Goal: Book appointment/travel/reservation

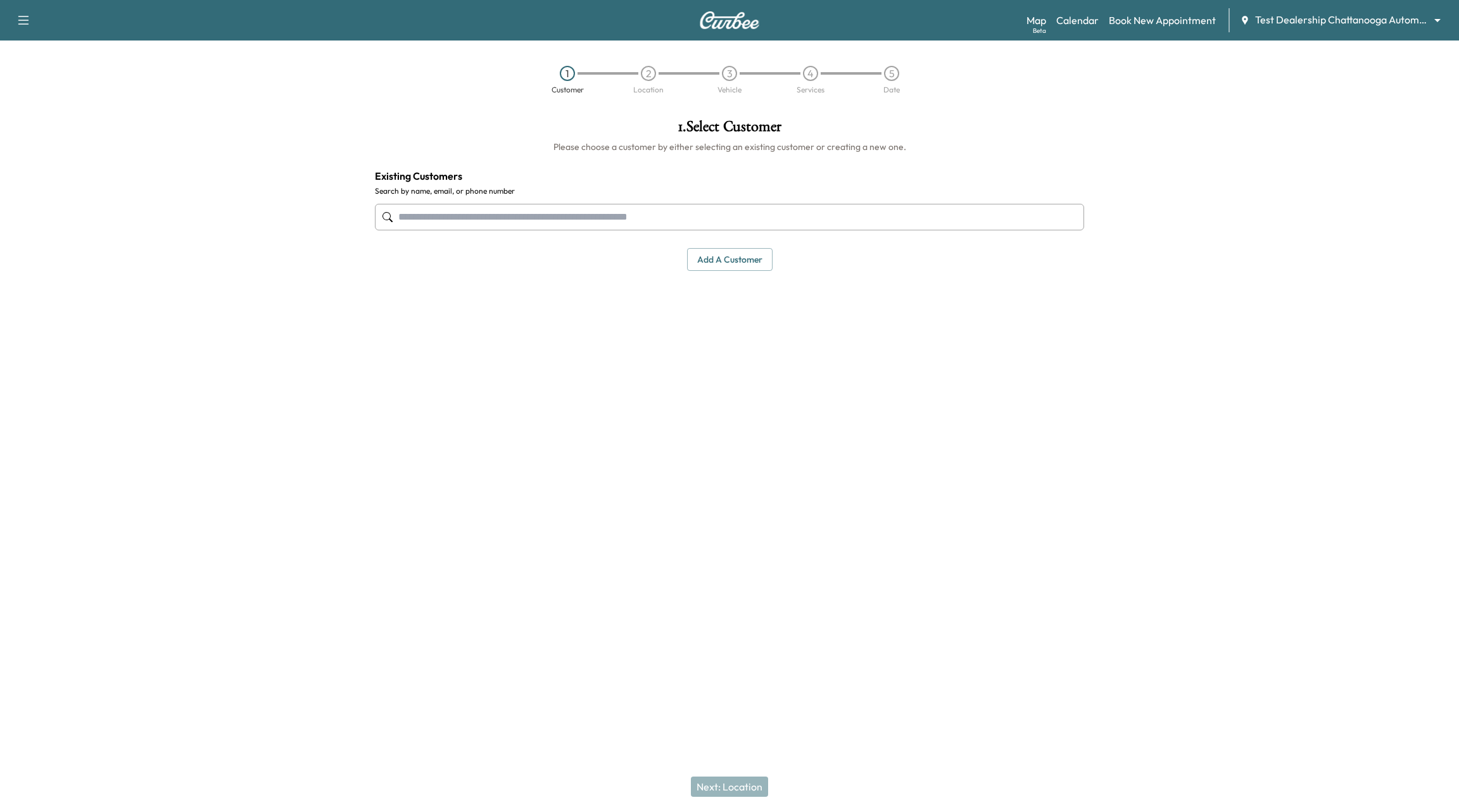
click at [1379, 33] on div "Support Log Out Map Beta Calendar Book New Appointment Test Dealership Chattano…" at bounding box center [730, 20] width 1459 height 40
click at [1380, 20] on body "Support Log Out Map Beta Calendar Book New Appointment Test Dealership Chattano…" at bounding box center [730, 406] width 1459 height 812
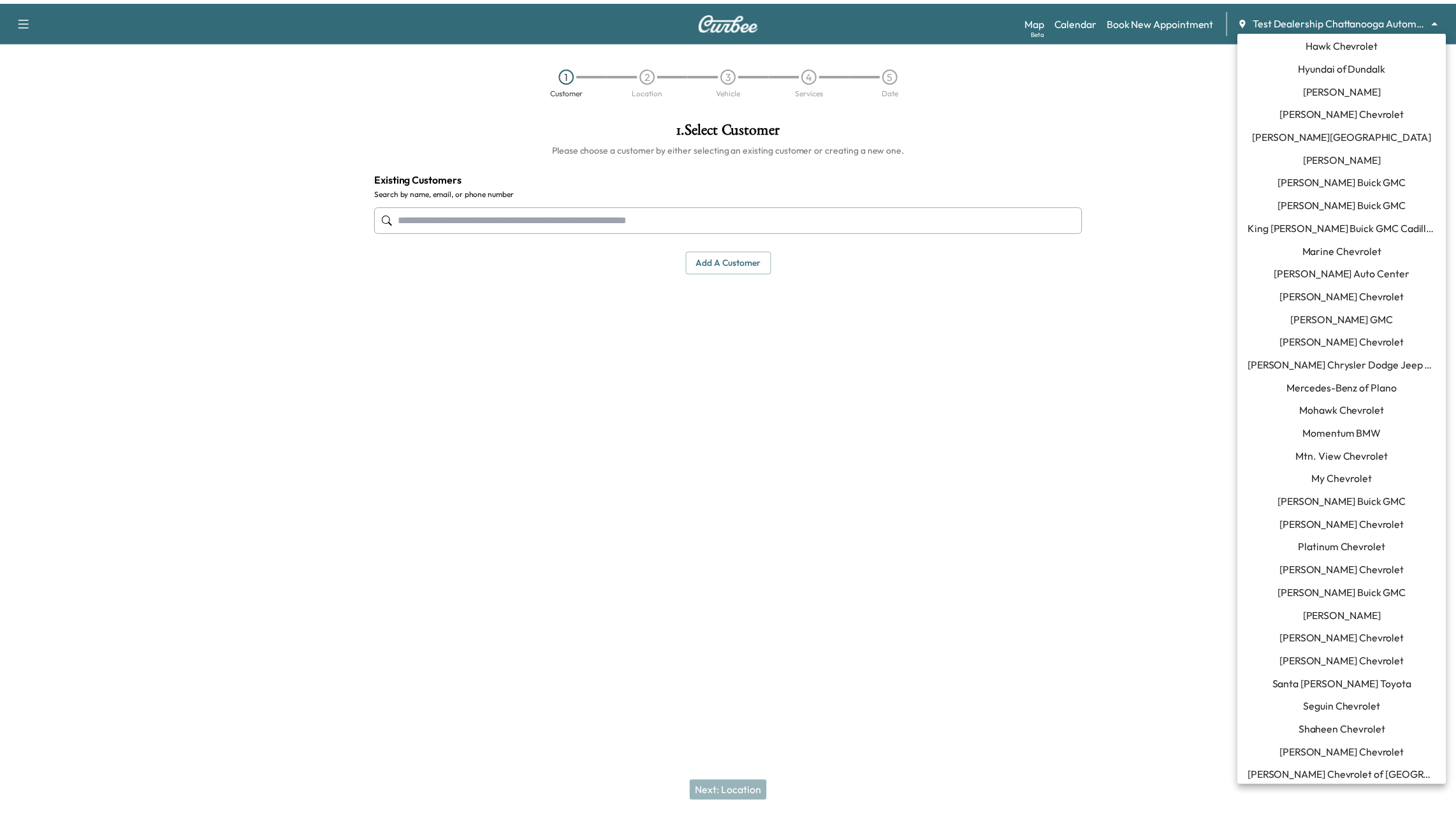
scroll to position [213, 0]
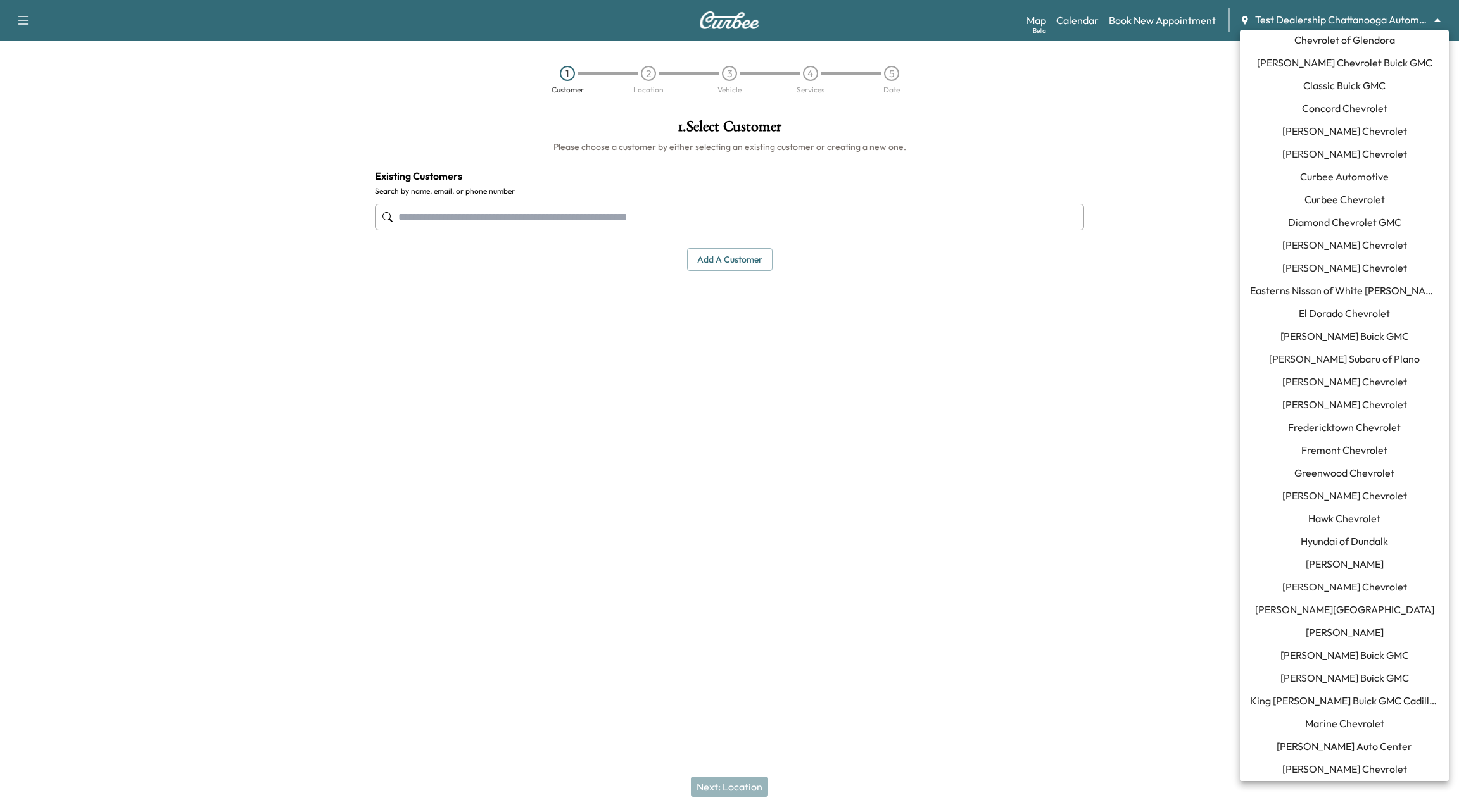
click at [1374, 432] on span "Fredericktown Chevrolet" at bounding box center [1344, 427] width 113 height 16
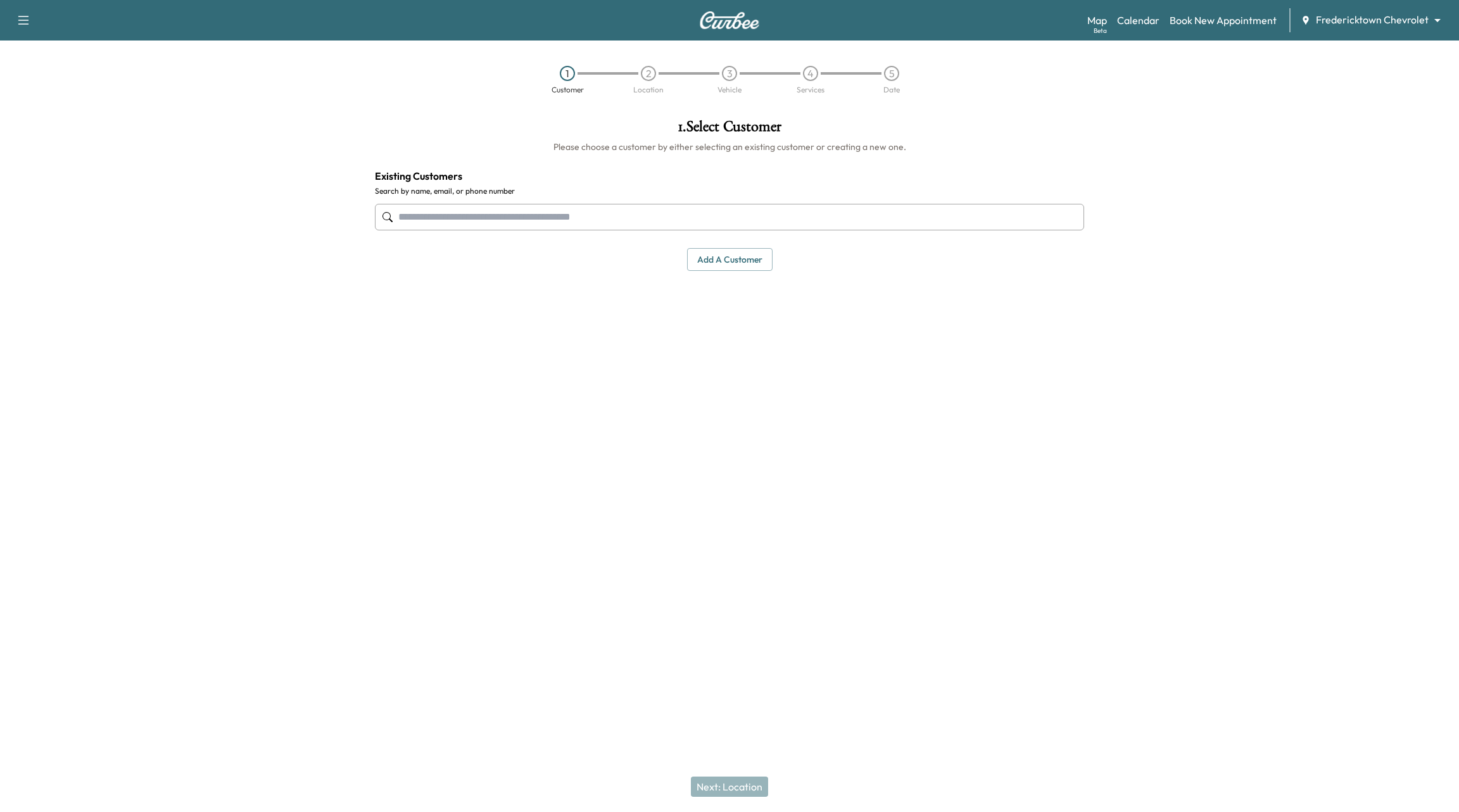
click at [1141, 5] on div "Support Log Out Map Beta Calendar Book New Appointment Fredericktown Chevrolet …" at bounding box center [730, 20] width 1459 height 40
click at [1142, 29] on div "Map Beta Calendar Book New Appointment Fredericktown Chevrolet ******** ​" at bounding box center [1267, 20] width 361 height 24
click at [1141, 22] on link "Calendar" at bounding box center [1137, 20] width 42 height 16
